Goal: Transaction & Acquisition: Obtain resource

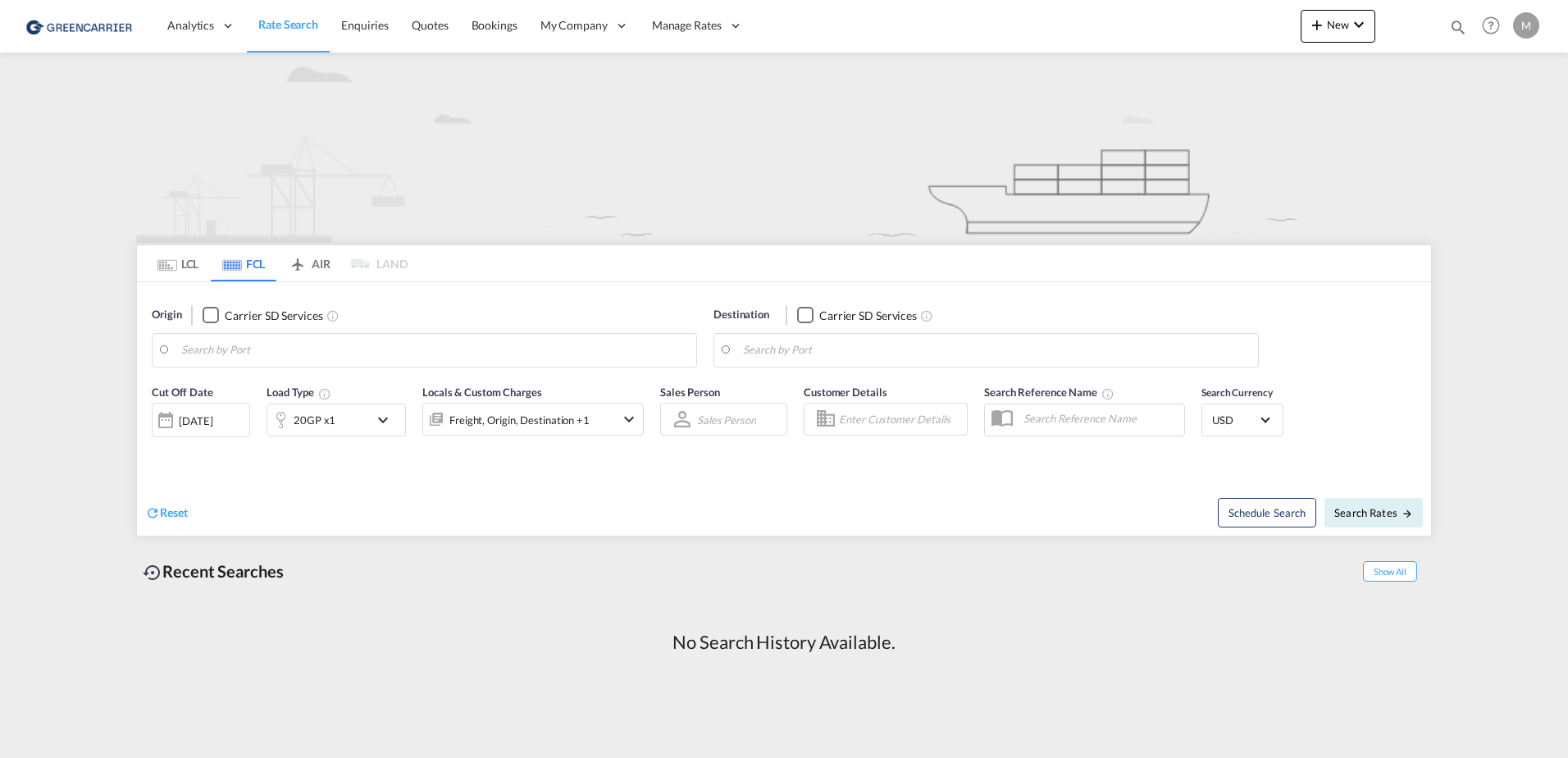
click at [313, 352] on input "Search by Port" at bounding box center [435, 350] width 507 height 24
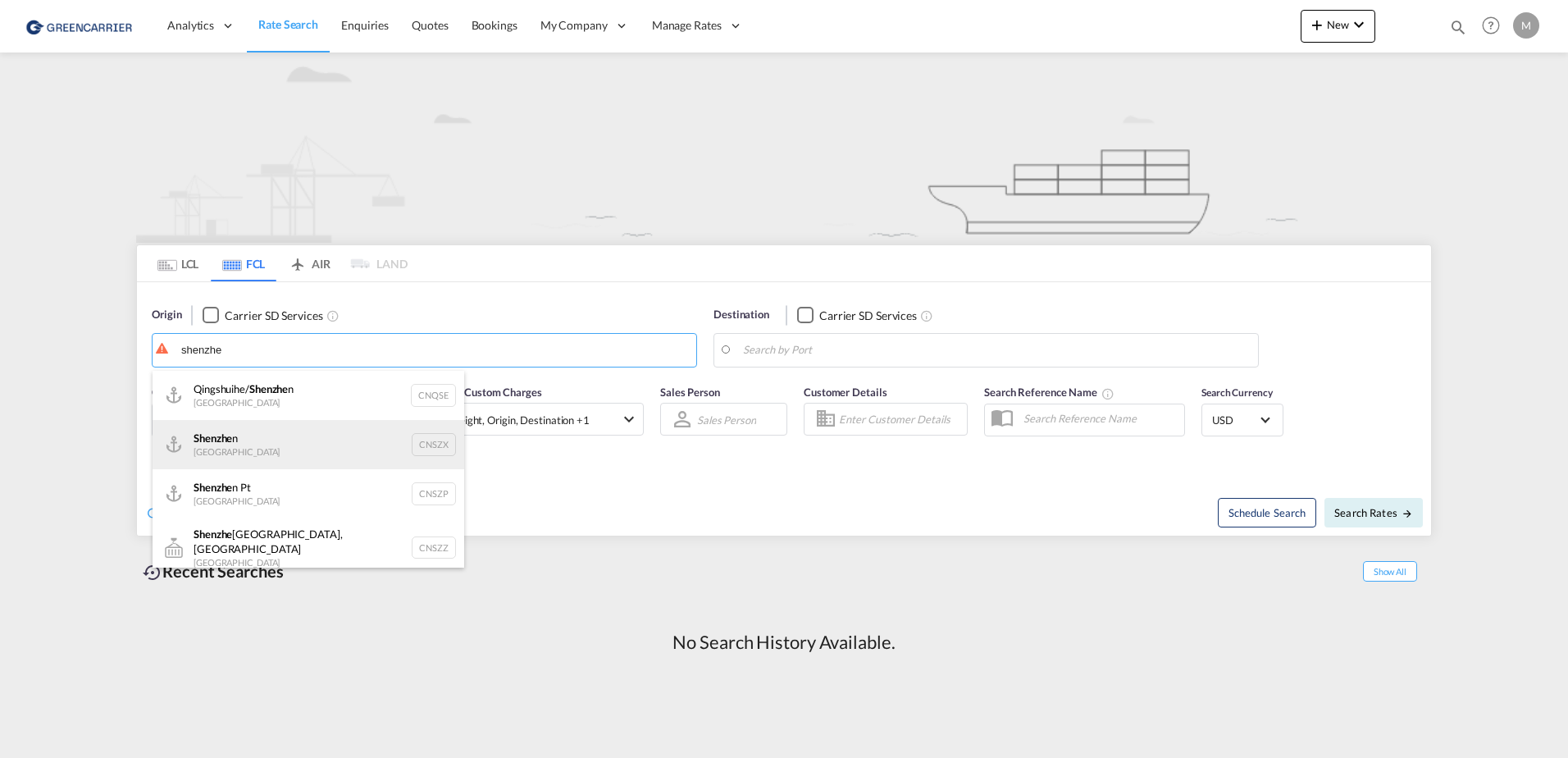
click at [293, 445] on div "Shenzhe n [GEOGRAPHIC_DATA] CNSZX" at bounding box center [308, 444] width 312 height 49
type input "[GEOGRAPHIC_DATA], CNSZX"
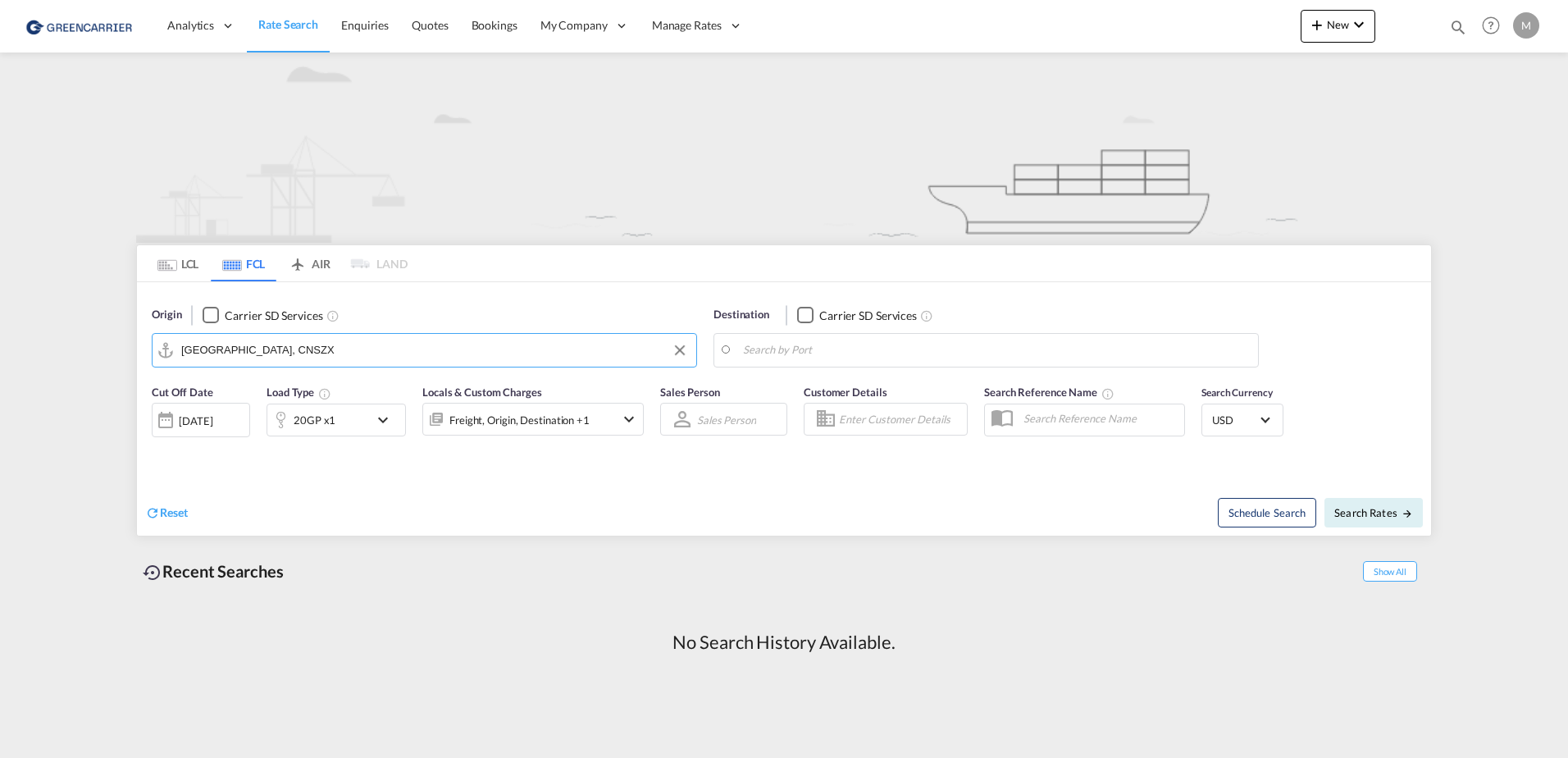
click at [856, 353] on input "Search by Port" at bounding box center [996, 350] width 507 height 24
type input "zelenec"
click at [845, 359] on input "zelenec" at bounding box center [996, 350] width 507 height 24
click at [283, 28] on span "Rate Search" at bounding box center [288, 24] width 60 height 14
click at [186, 256] on md-tab-item "LCL" at bounding box center [177, 263] width 65 height 36
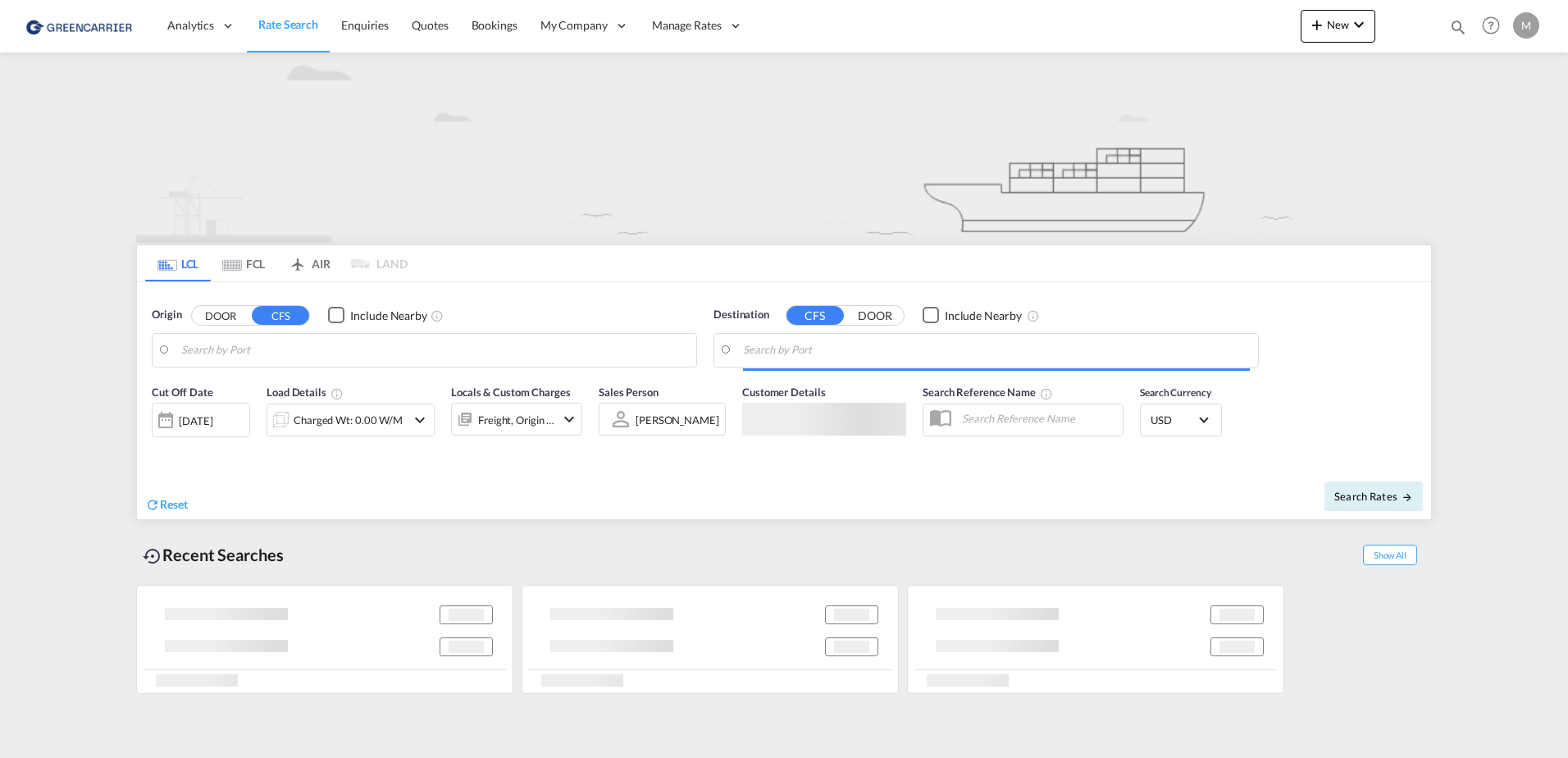
type input "Tianjin Xingang, TJ, CNTXG"
type input "CZ-10900, [GEOGRAPHIC_DATA]"
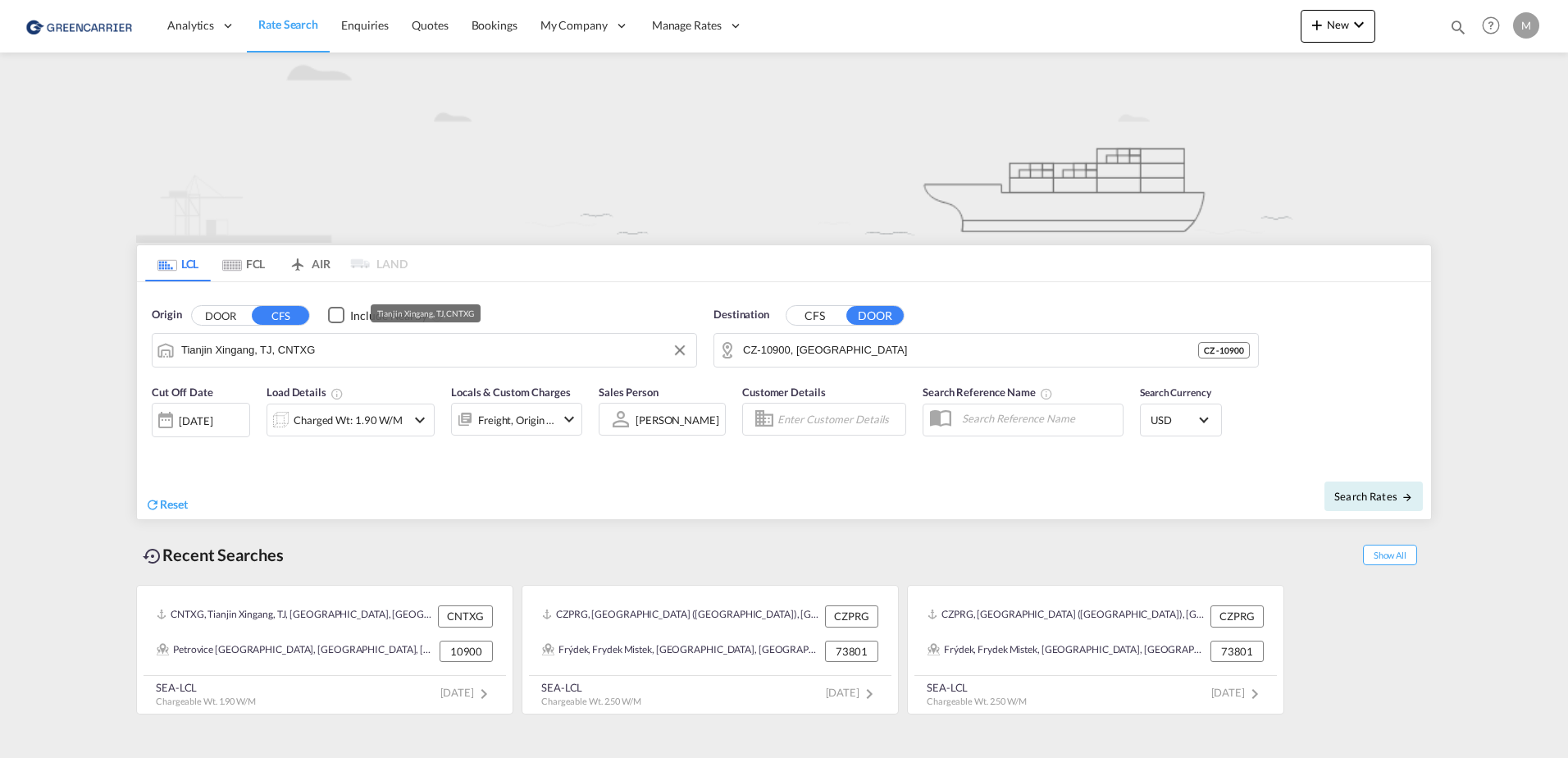
click at [365, 350] on input "Tianjin Xingang, TJ, CNTXG" at bounding box center [435, 350] width 507 height 24
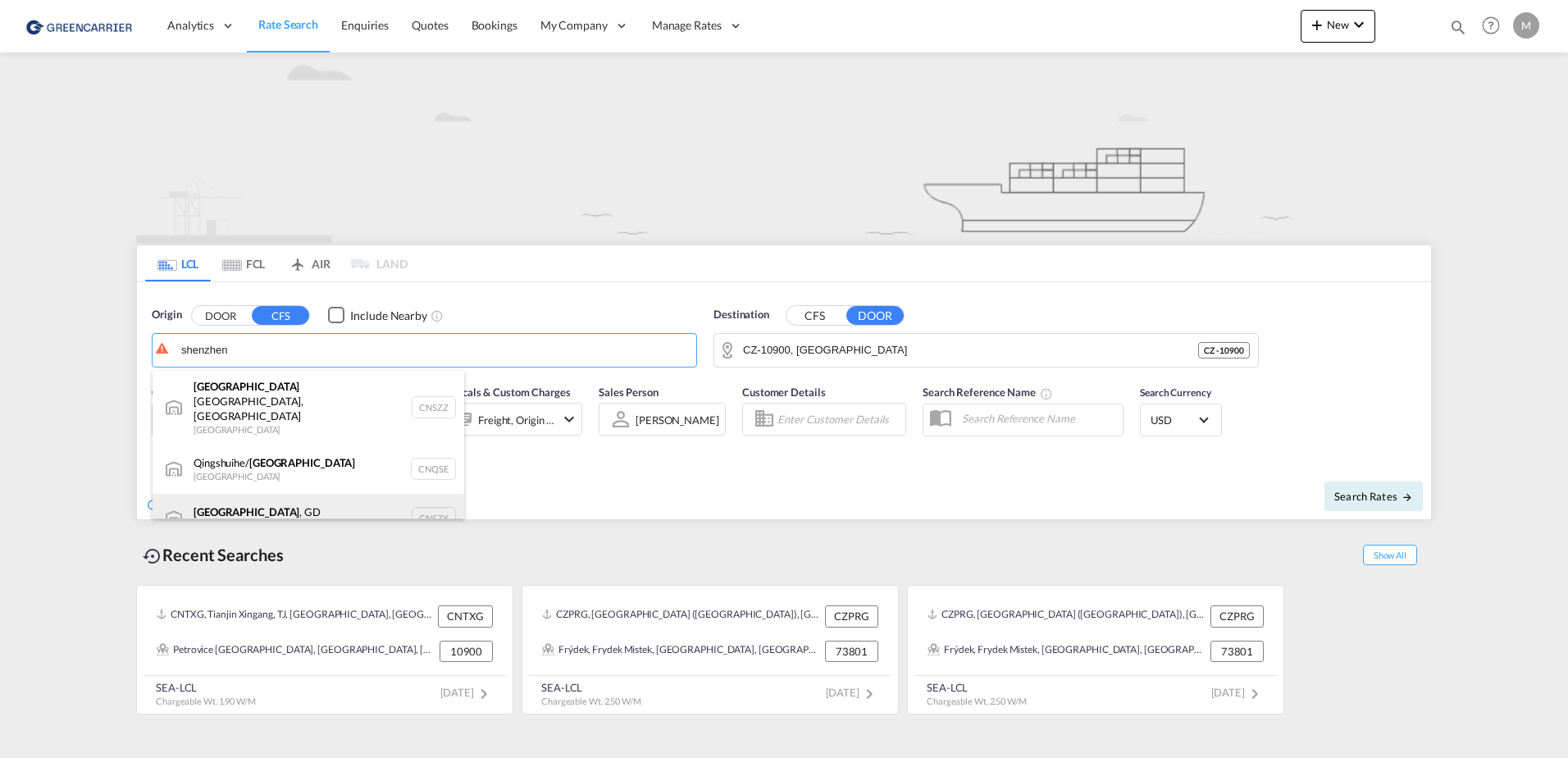
click at [271, 500] on div "[GEOGRAPHIC_DATA] , GD [GEOGRAPHIC_DATA] CNSZX" at bounding box center [308, 519] width 312 height 49
type input "[GEOGRAPHIC_DATA], GD, CNSZX"
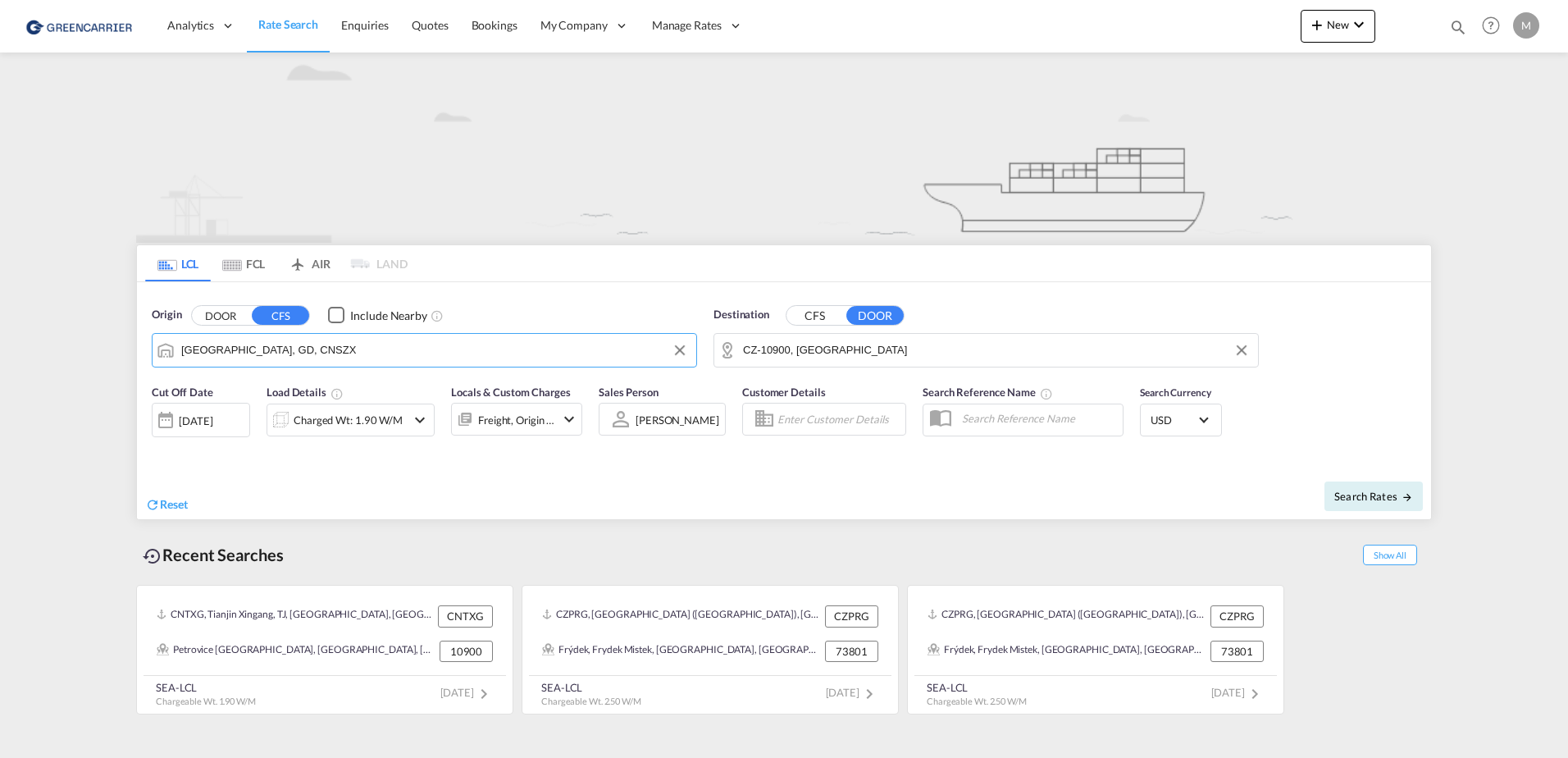
click at [865, 355] on input "CZ-10900, [GEOGRAPHIC_DATA]" at bounding box center [996, 350] width 507 height 24
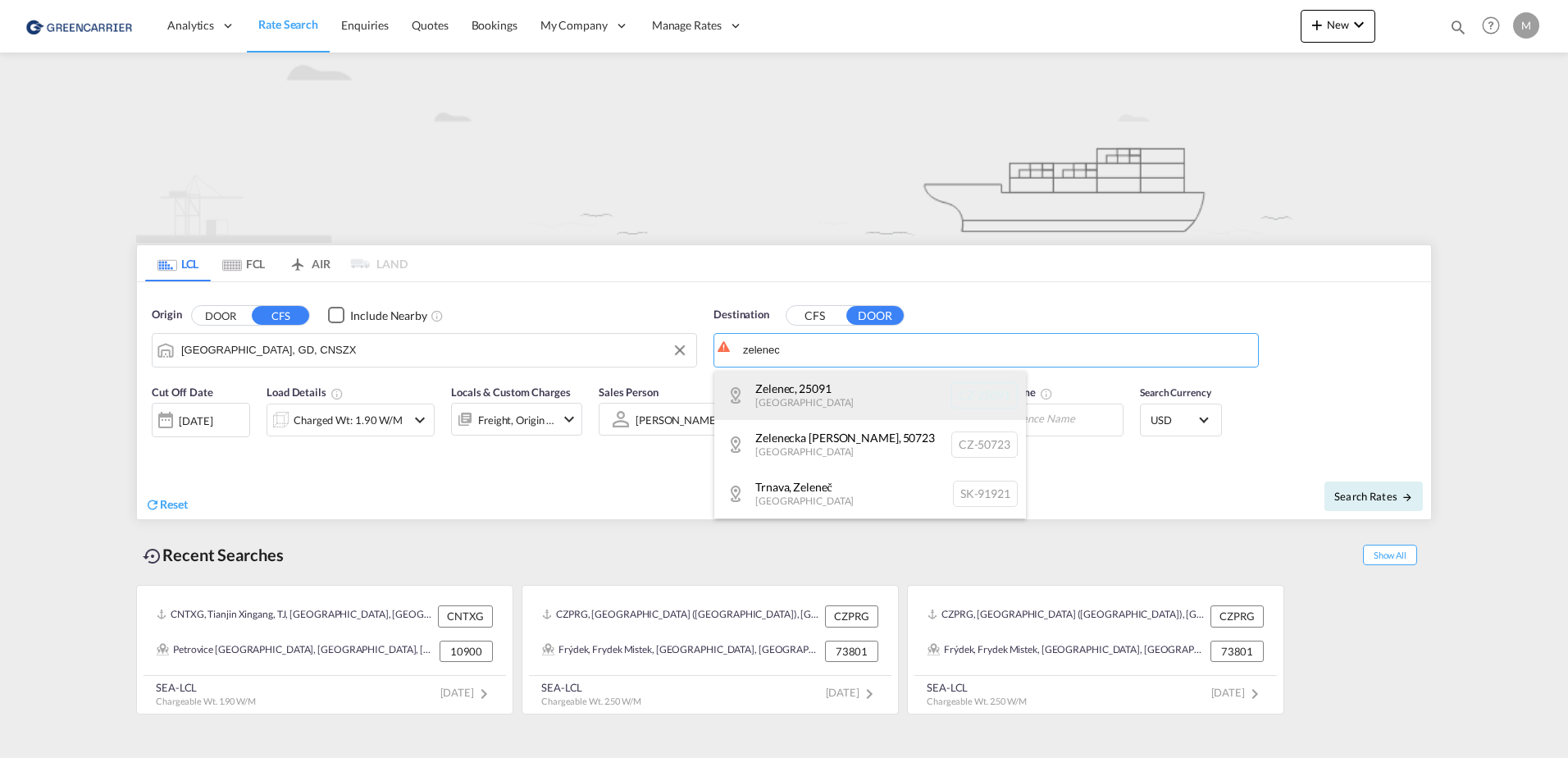
click at [867, 380] on div "Zelenec , 25091 [GEOGRAPHIC_DATA] CZ-25091" at bounding box center [870, 396] width 312 height 49
type input "CZ-25091, Zelenec"
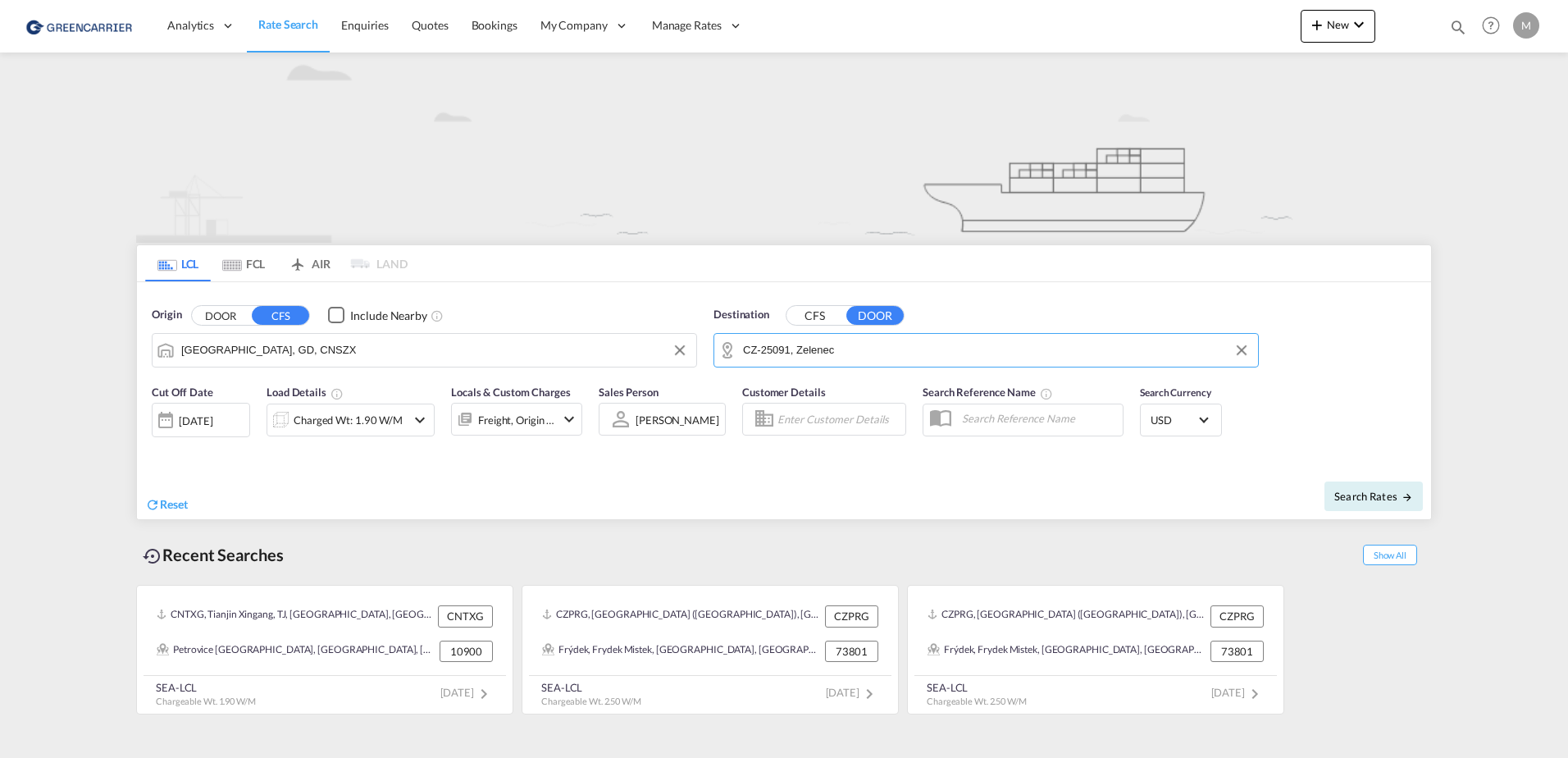
click at [210, 415] on div "[DATE]" at bounding box center [196, 420] width 34 height 15
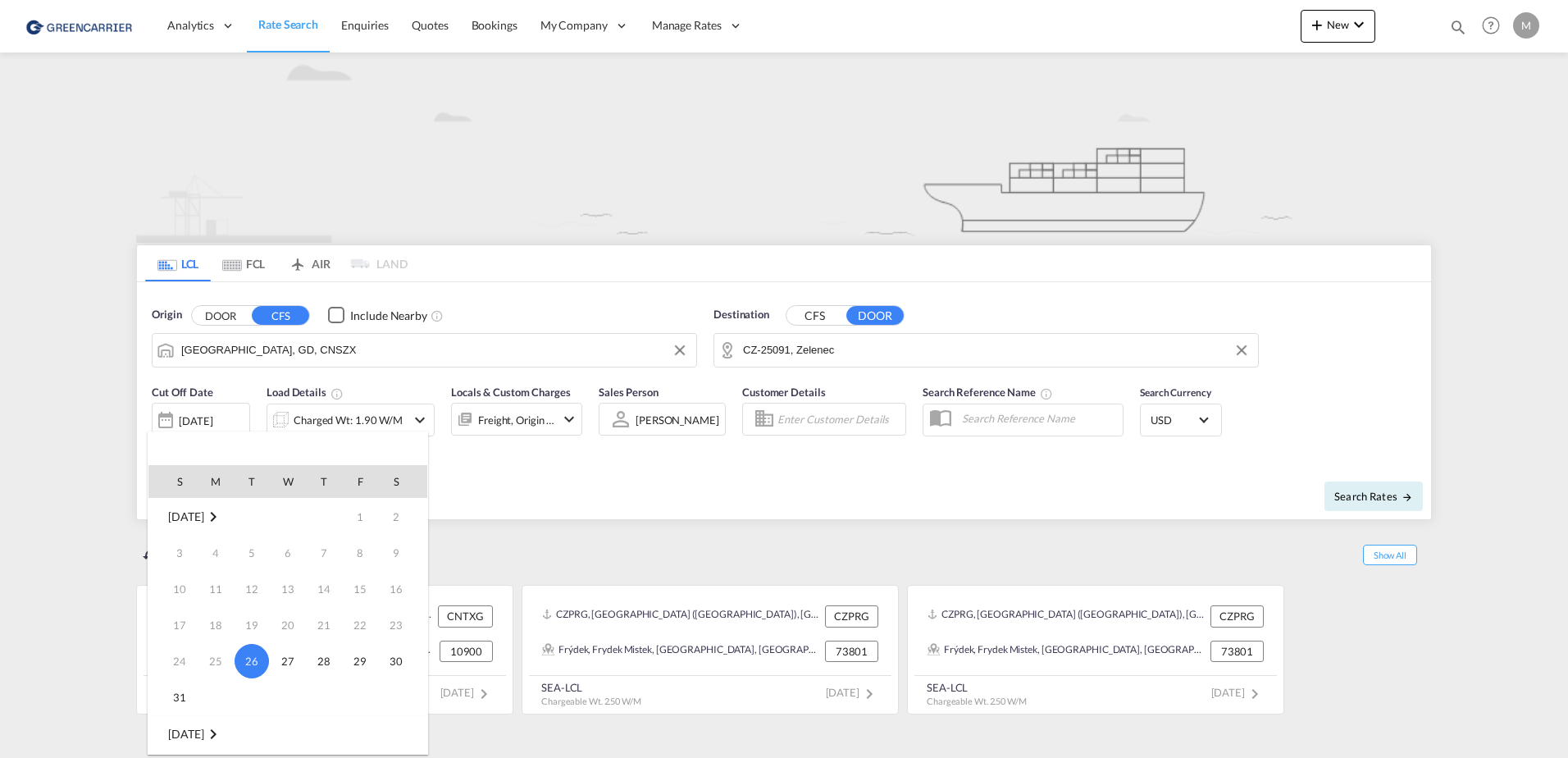
click at [98, 424] on div at bounding box center [784, 379] width 1568 height 758
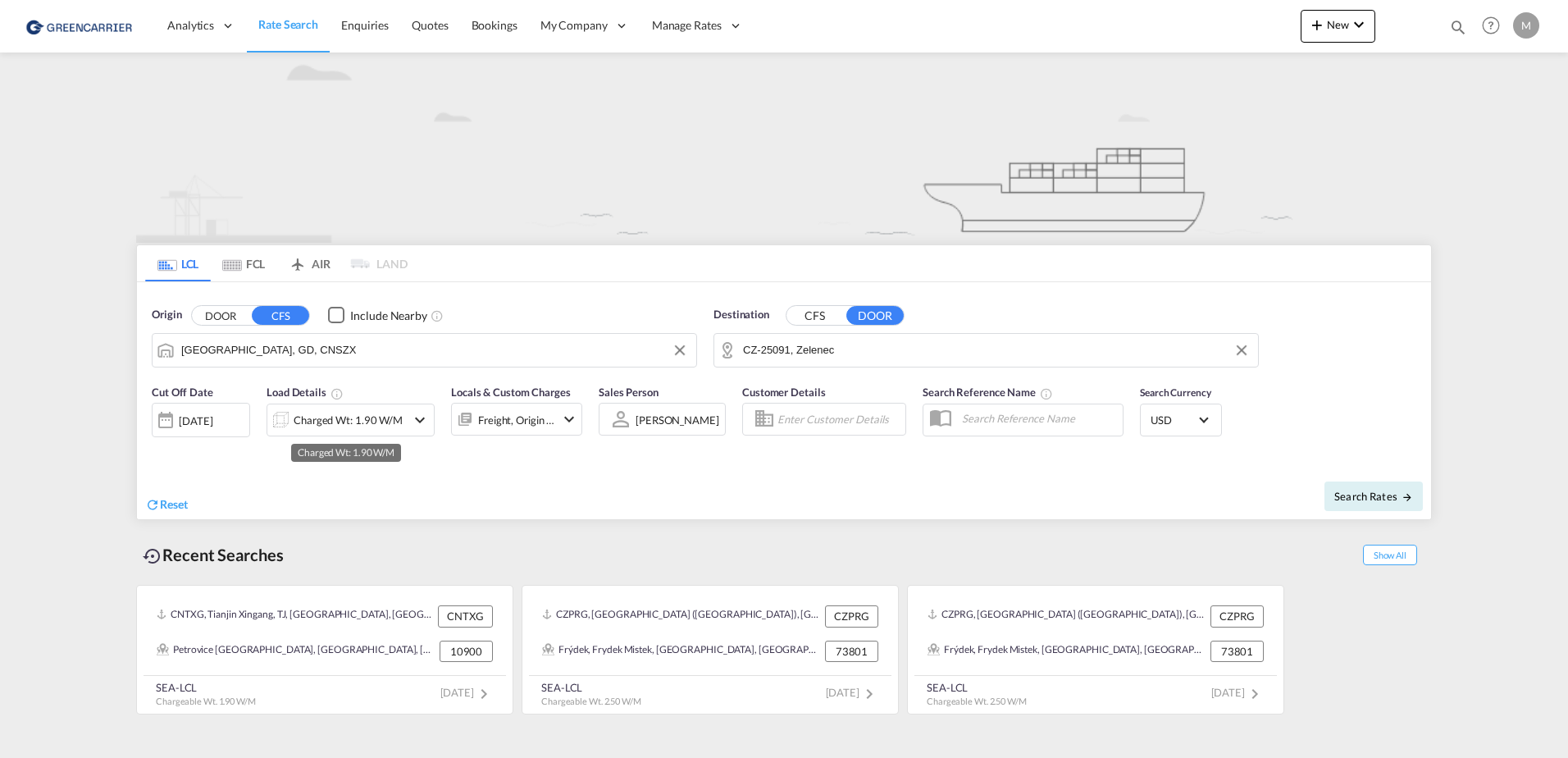
click at [303, 416] on div "Charged Wt: 1.90 W/M" at bounding box center [347, 420] width 109 height 23
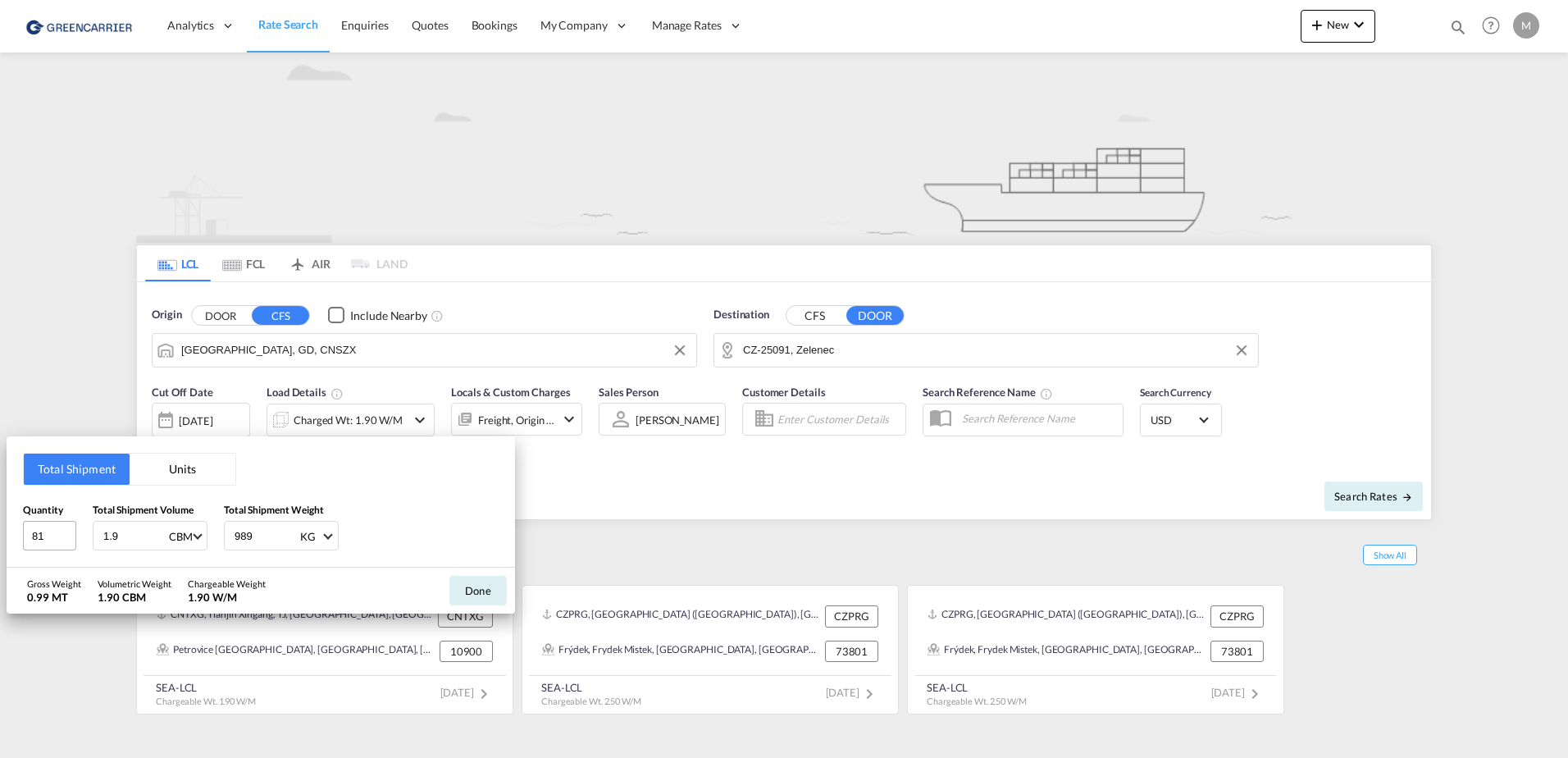
drag, startPoint x: 121, startPoint y: 536, endPoint x: 48, endPoint y: 533, distance: 73.1
click at [48, 533] on div "Quantity 81 Total Shipment Volume 1.9 CBM CBM CFT Total Shipment Weight 989 KG …" at bounding box center [260, 527] width 476 height 49
type input "1"
click at [232, 534] on div "989 KG KG LB" at bounding box center [281, 536] width 115 height 30
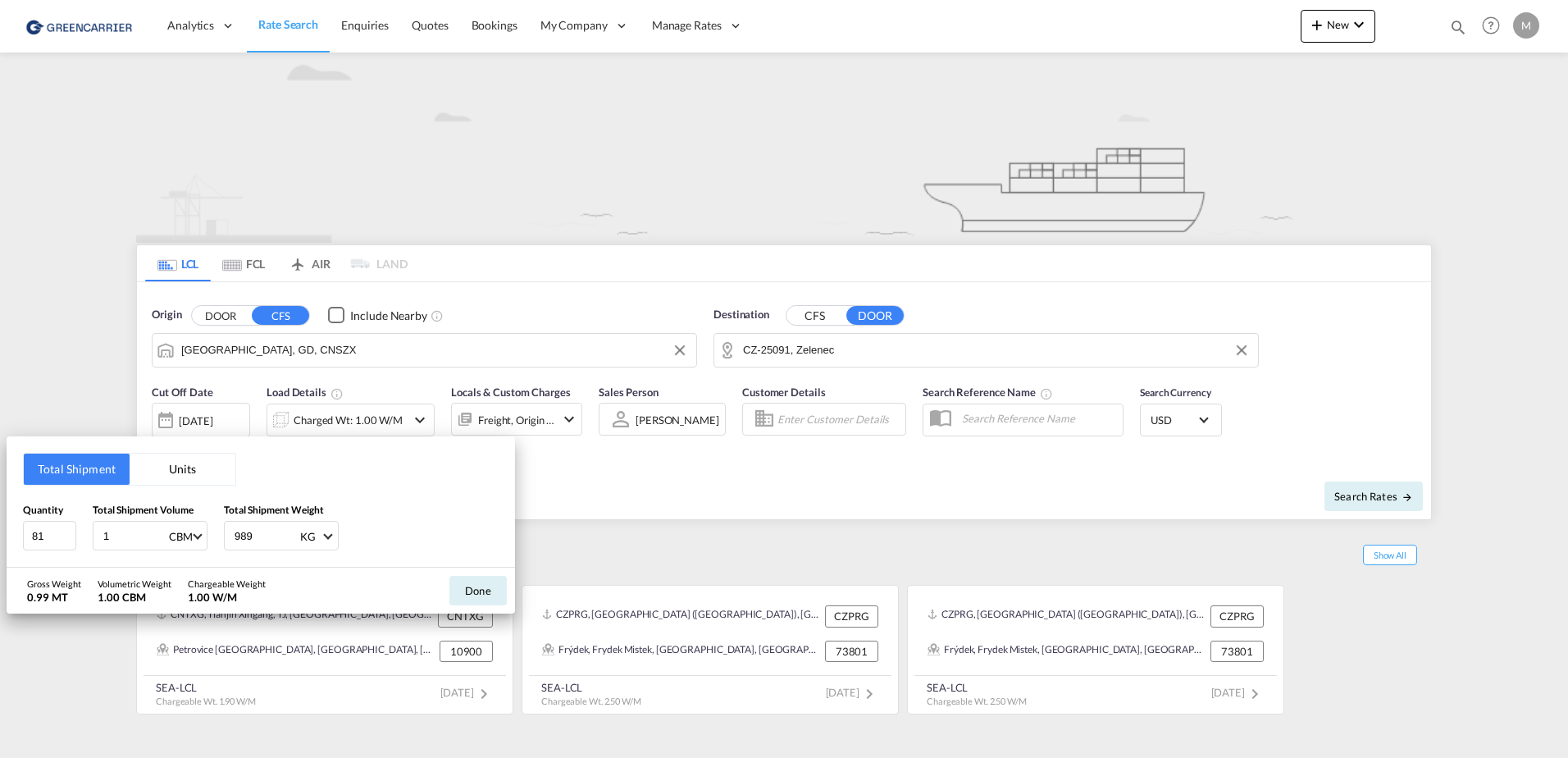
click at [236, 533] on input "989" at bounding box center [265, 536] width 65 height 28
type input "250"
drag, startPoint x: 17, startPoint y: 535, endPoint x: 0, endPoint y: 528, distance: 18.4
click at [0, 528] on html "Analytics Reports Dashboard Rate Search Enquiries Quotes" at bounding box center [784, 379] width 1568 height 758
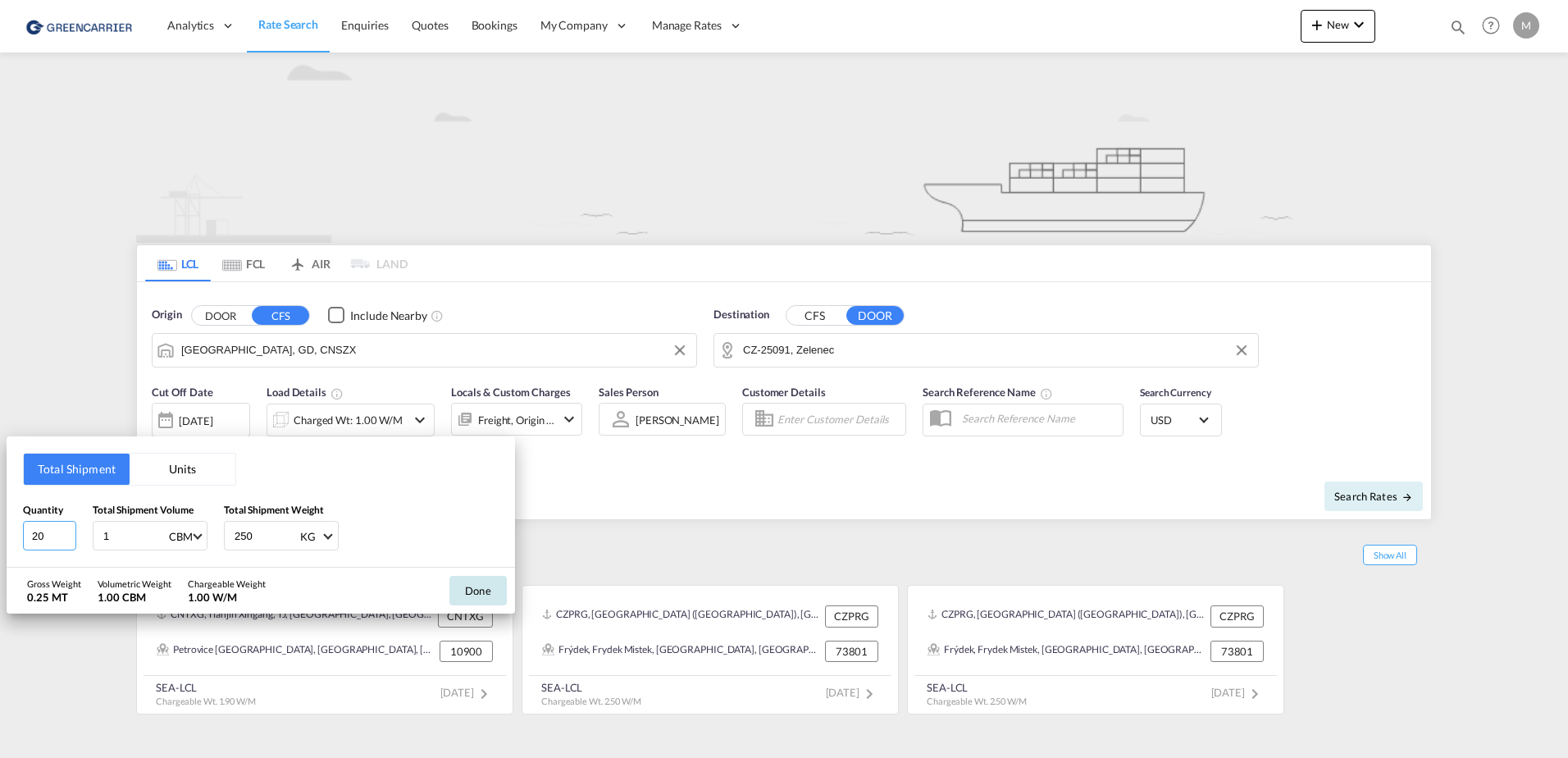
type input "20"
click at [470, 594] on button "Done" at bounding box center [478, 591] width 58 height 30
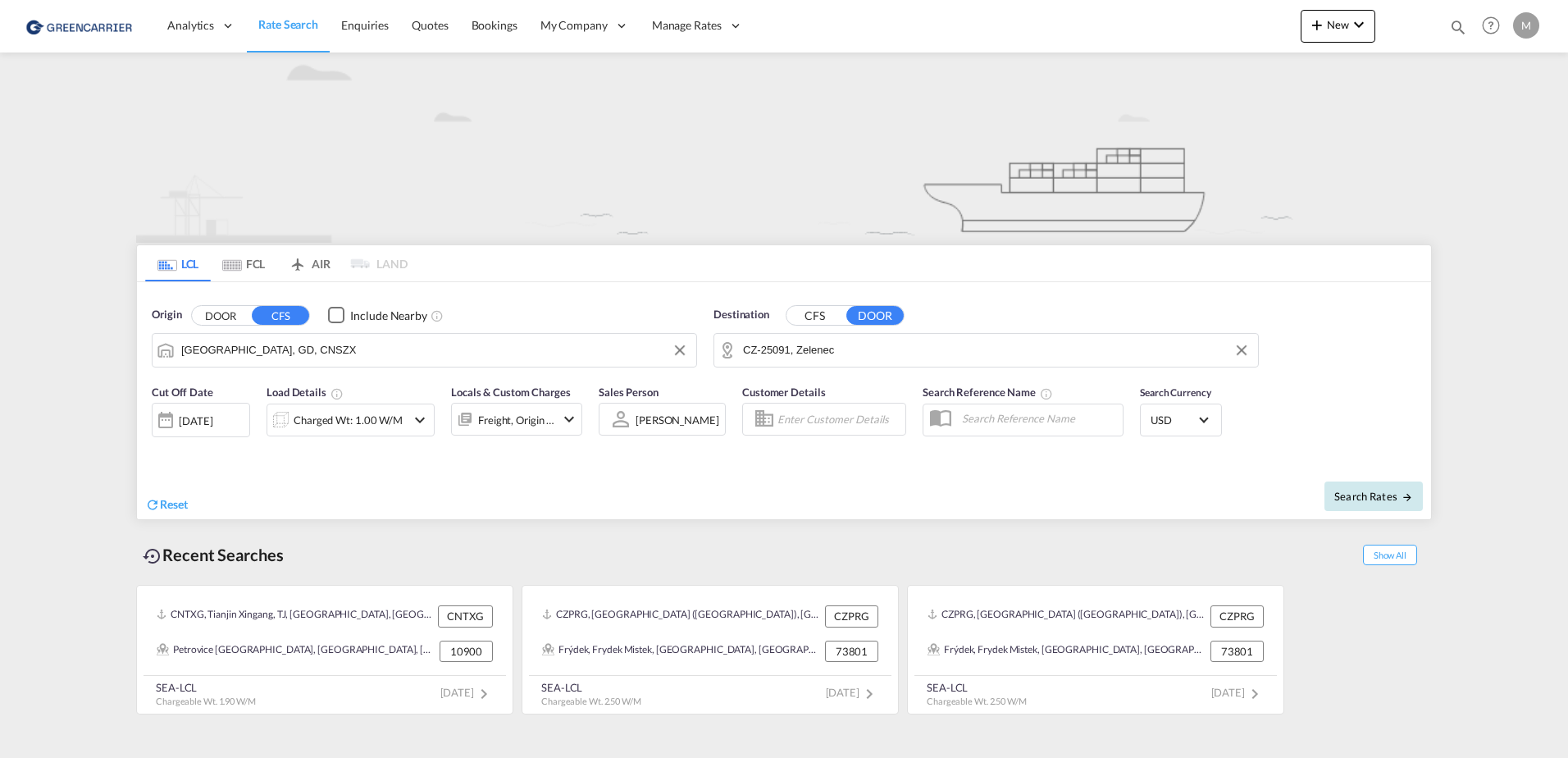
click at [1362, 497] on span "Search Rates" at bounding box center [1374, 496] width 79 height 13
type input "CNSZX to 25091 / [DATE]"
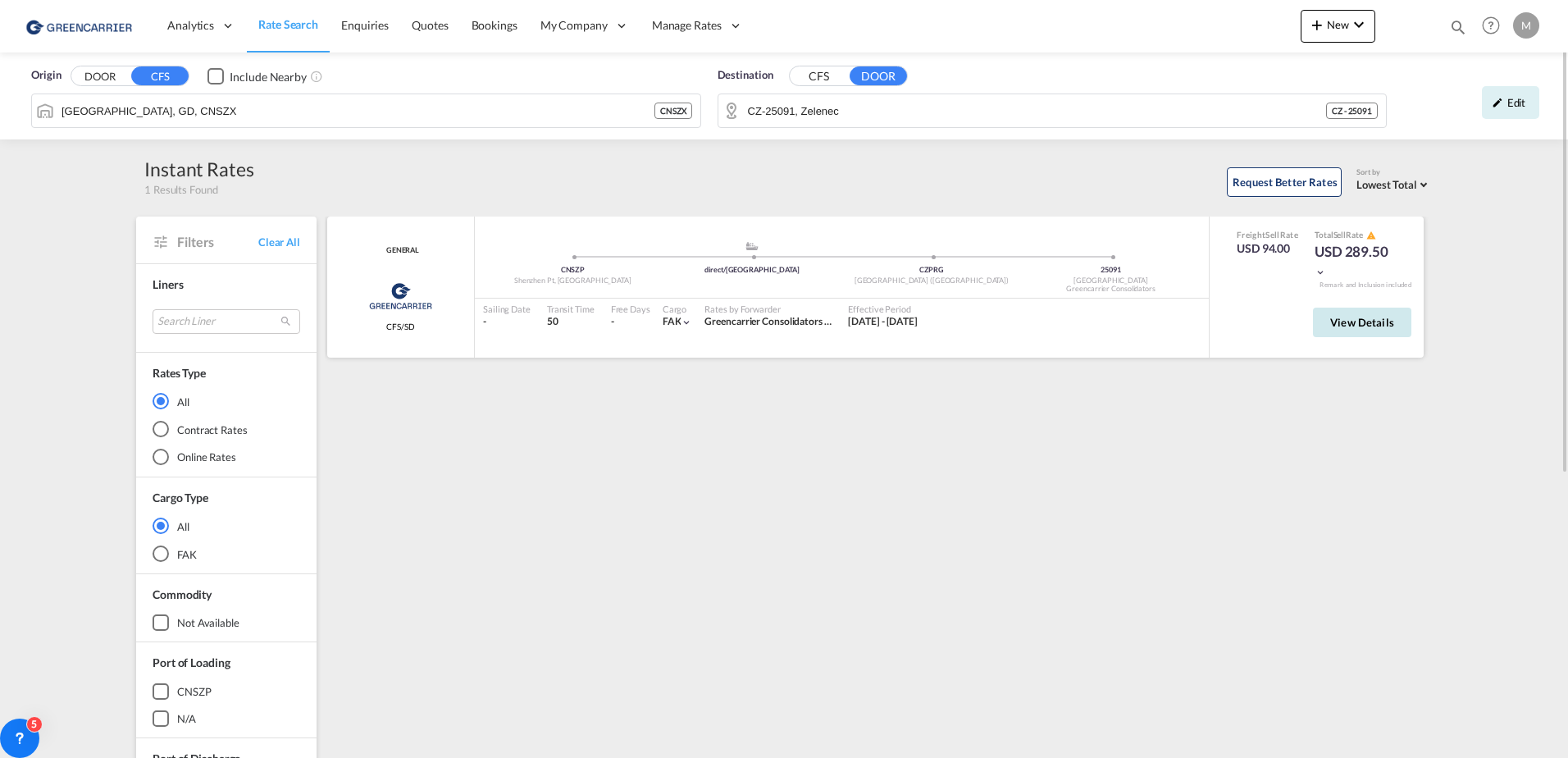
click at [1342, 316] on span "View Details" at bounding box center [1362, 322] width 64 height 13
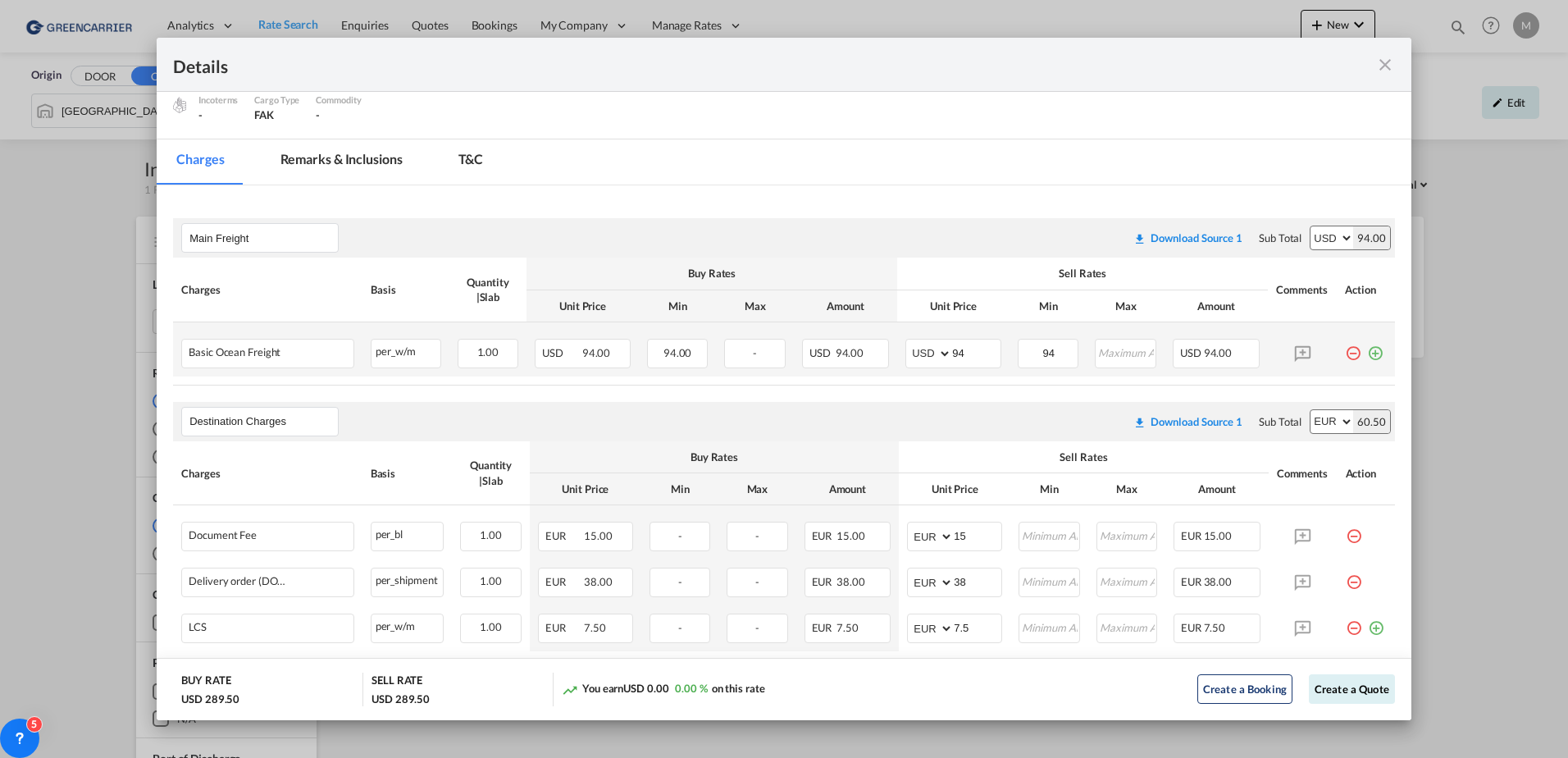
scroll to position [328, 0]
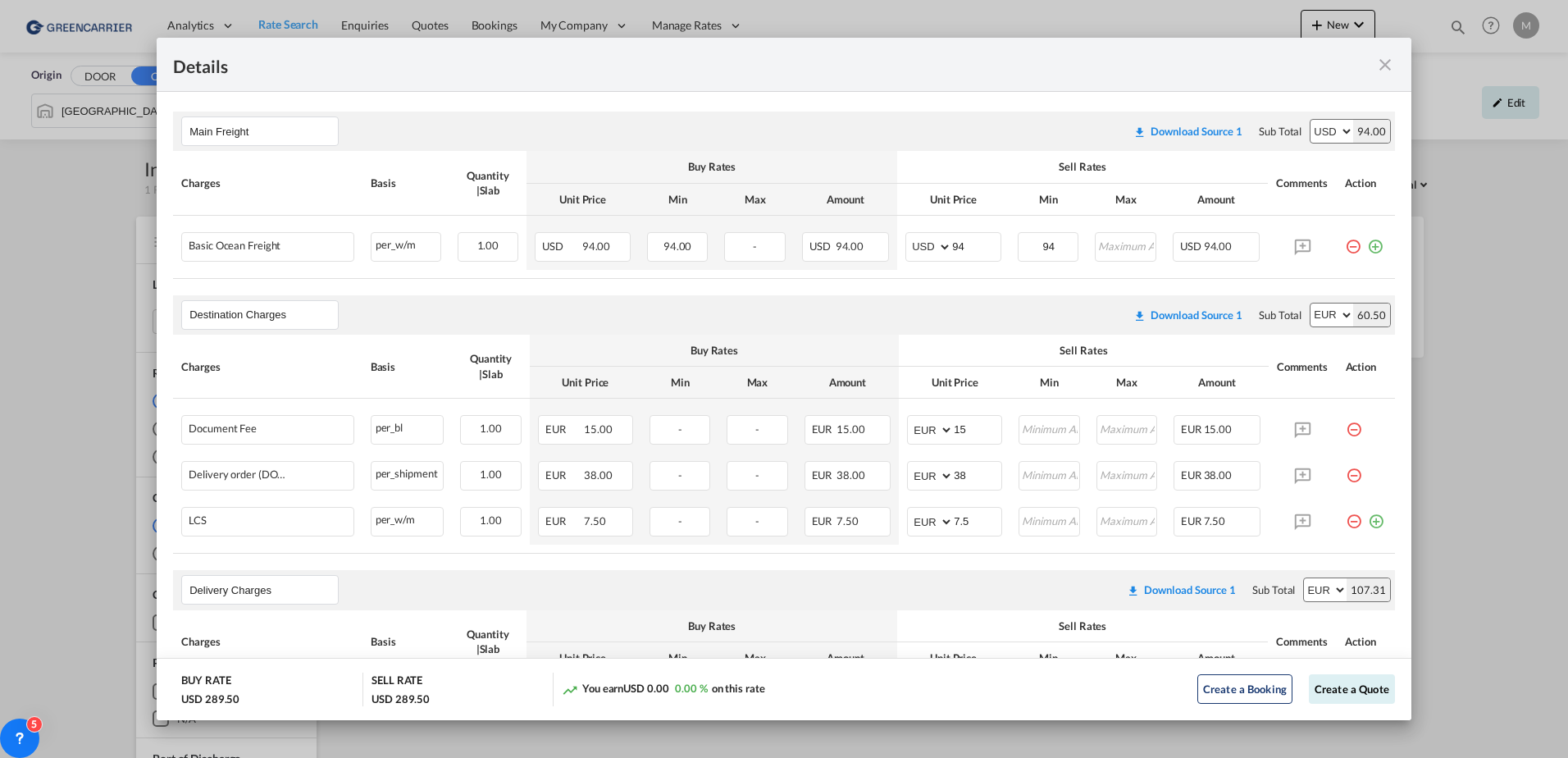
click at [1529, 371] on div "Details Port of [GEOGRAPHIC_DATA] CNSZP/Shenzhen Pt, GD T/S direct/[GEOGRAPHIC_…" at bounding box center [784, 379] width 1568 height 758
click at [1379, 66] on md-icon "icon-close fg-AAA8AD m-0 cursor" at bounding box center [1385, 65] width 20 height 20
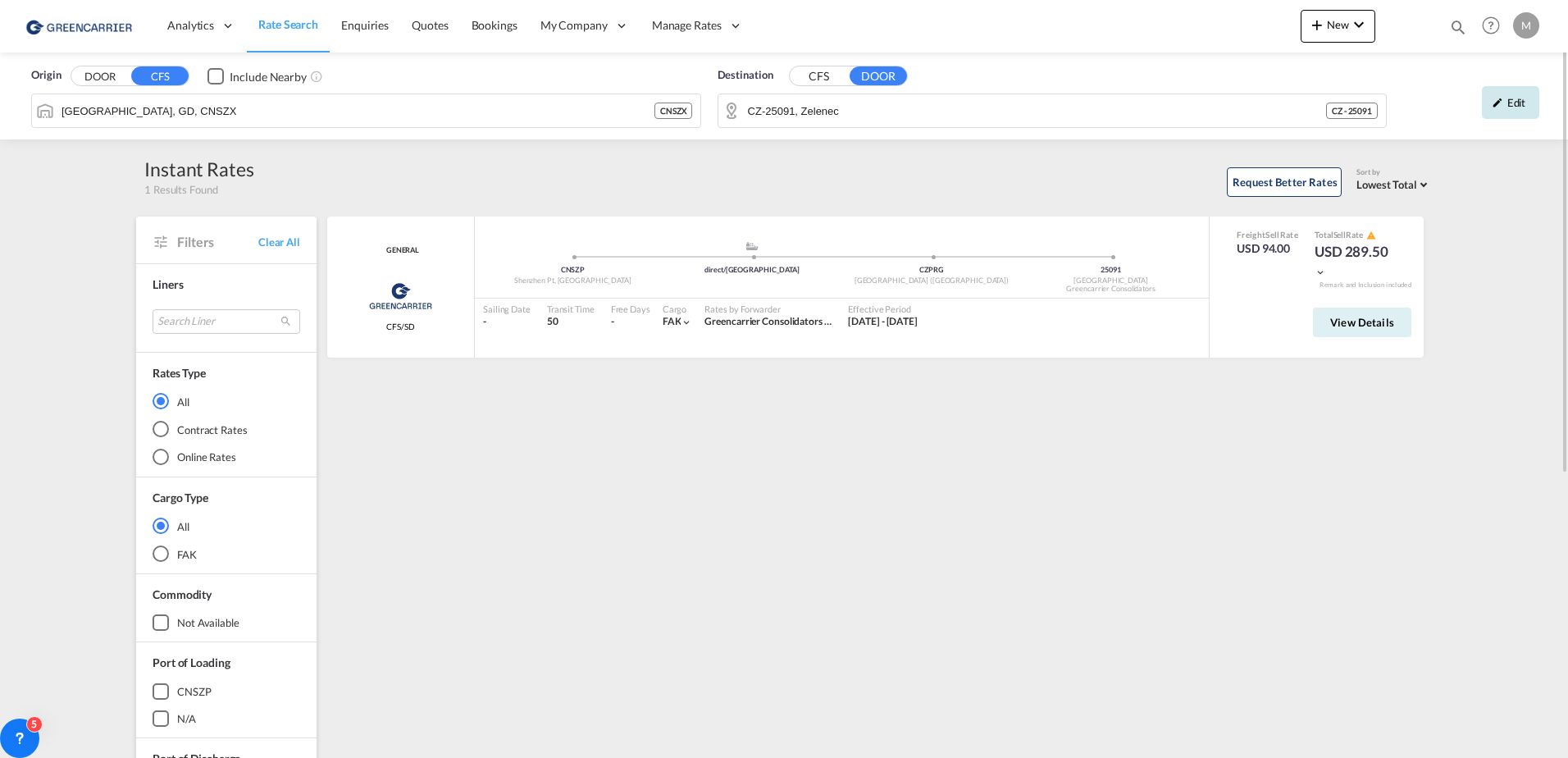
click at [1508, 100] on div "Edit" at bounding box center [1511, 103] width 58 height 33
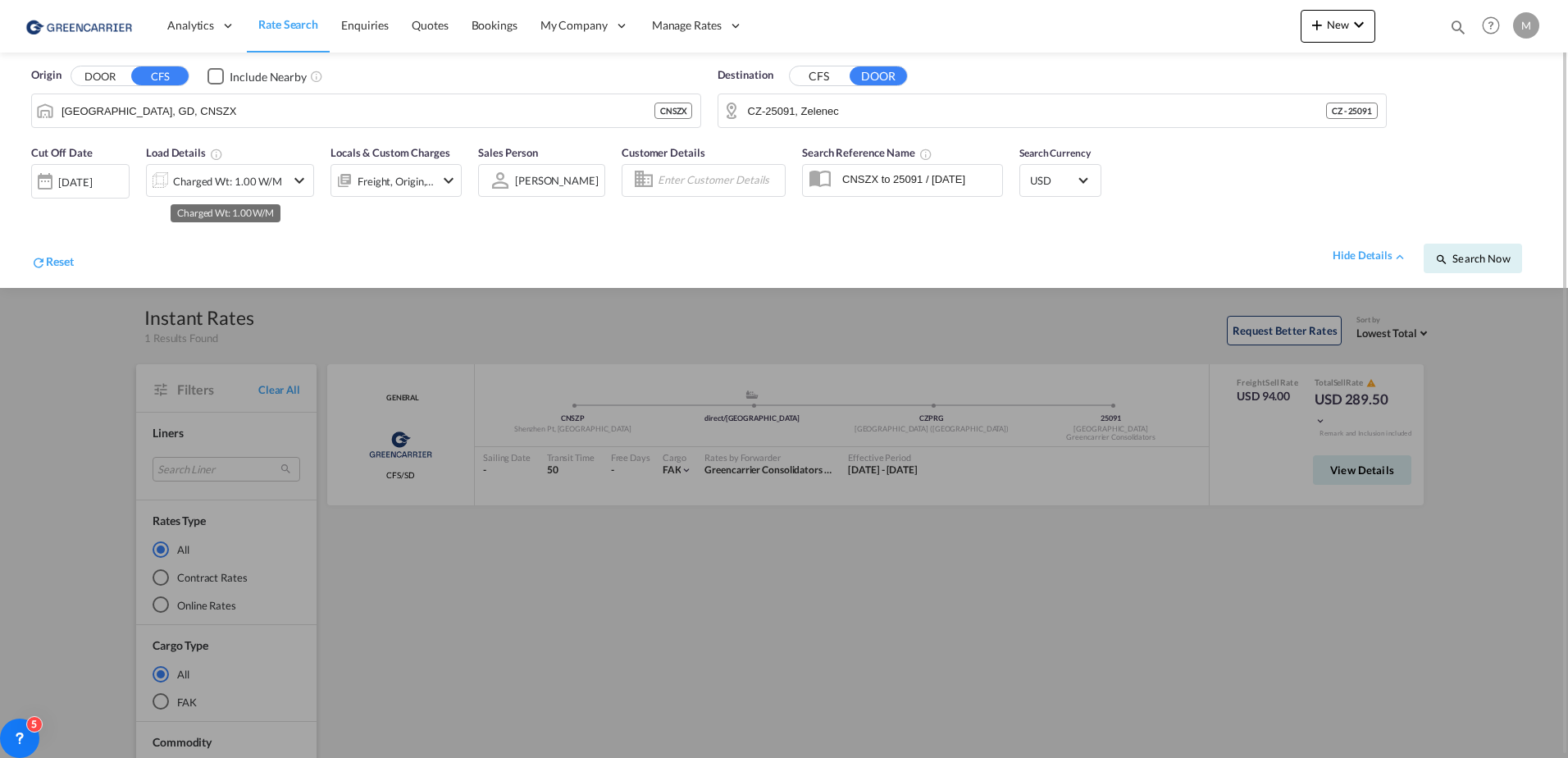
click at [278, 183] on div "Charged Wt: 1.00 W/M" at bounding box center [227, 181] width 109 height 23
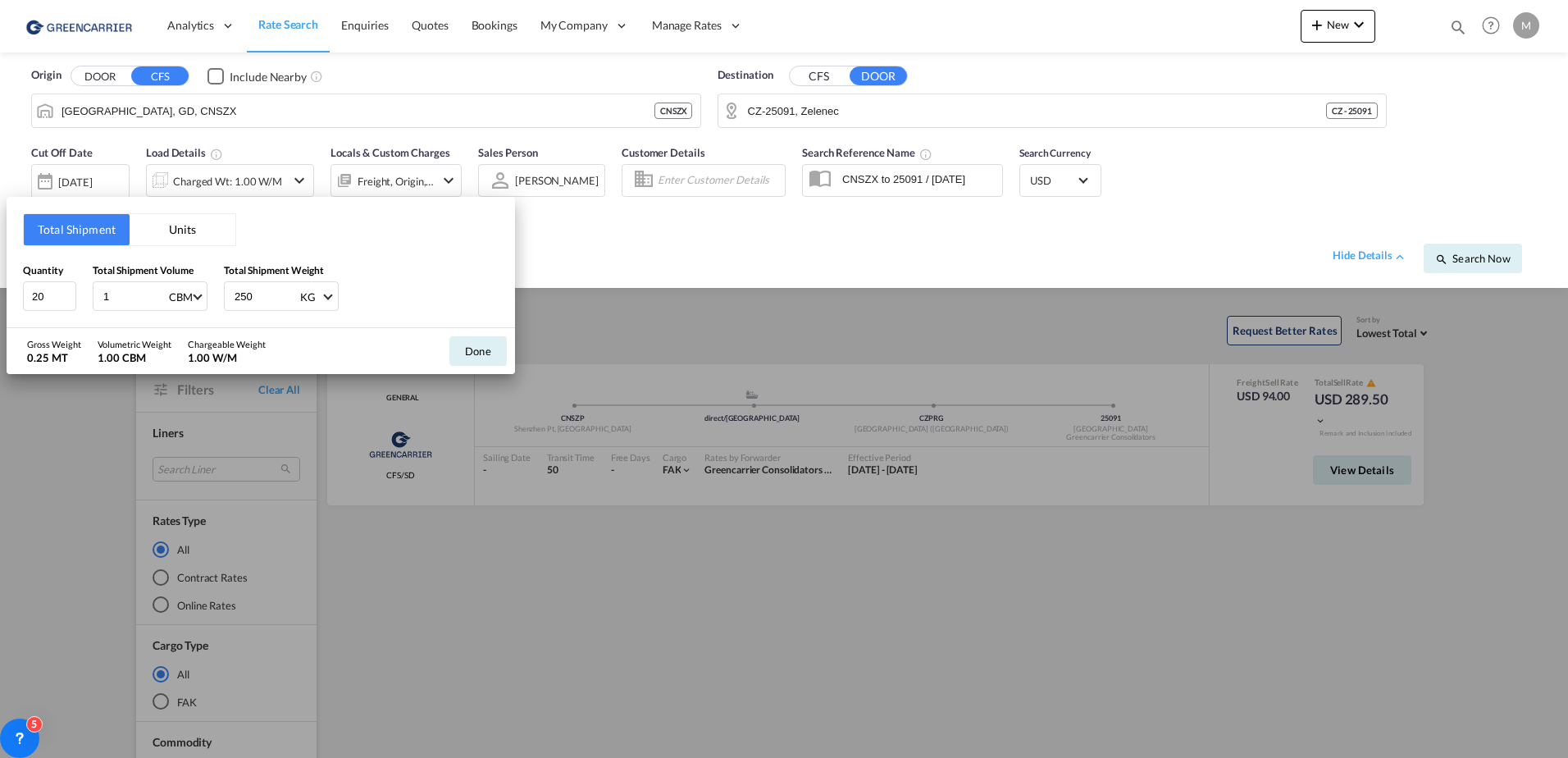
click at [125, 297] on input "1" at bounding box center [134, 296] width 65 height 28
type input "1.74"
click at [492, 356] on button "Done" at bounding box center [478, 351] width 58 height 30
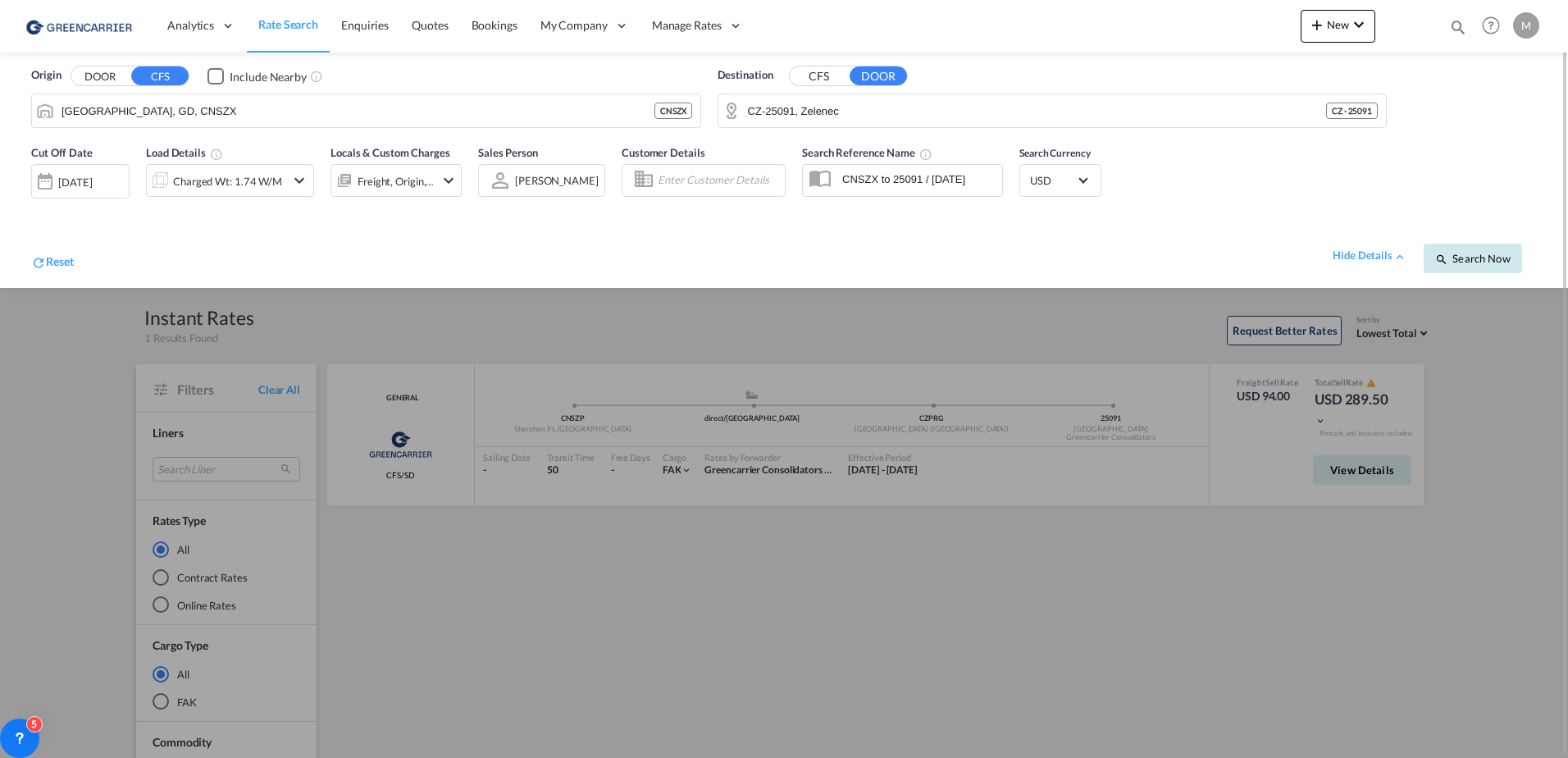
click at [1456, 264] on span "Search Now" at bounding box center [1472, 258] width 74 height 13
